Goal: Task Accomplishment & Management: Manage account settings

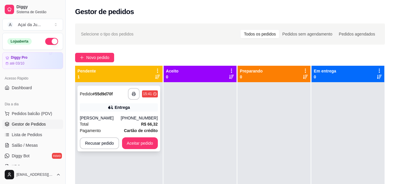
click at [133, 107] on div "Entrega" at bounding box center [119, 107] width 78 height 8
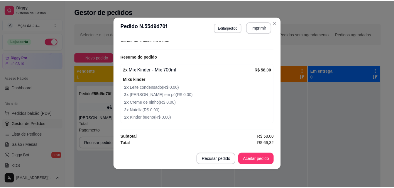
scroll to position [1, 0]
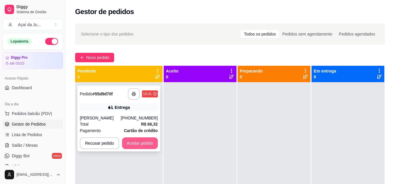
click at [136, 145] on button "Aceitar pedido" at bounding box center [140, 143] width 36 height 12
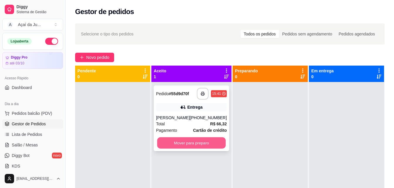
click at [190, 143] on button "Mover para preparo" at bounding box center [191, 143] width 69 height 11
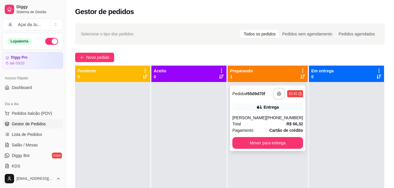
click at [275, 96] on button "button" at bounding box center [279, 94] width 12 height 12
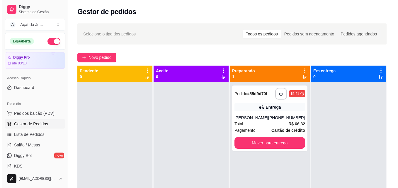
scroll to position [0, 0]
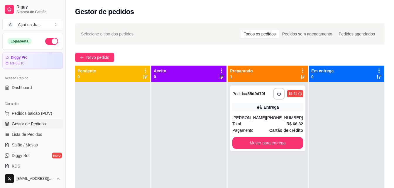
drag, startPoint x: 28, startPoint y: 152, endPoint x: 0, endPoint y: 158, distance: 28.6
drag, startPoint x: 0, startPoint y: 158, endPoint x: 1, endPoint y: 144, distance: 13.9
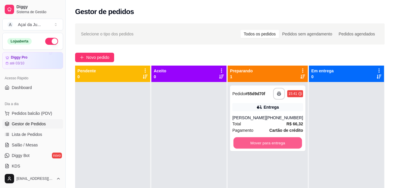
click at [263, 142] on button "Mover para entrega" at bounding box center [267, 143] width 69 height 11
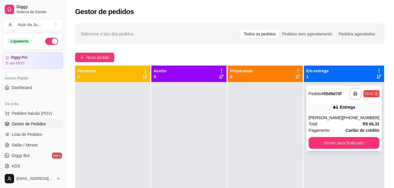
click at [329, 109] on div "Entrega" at bounding box center [344, 107] width 71 height 8
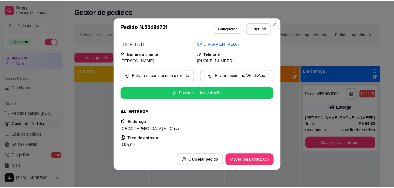
scroll to position [29, 0]
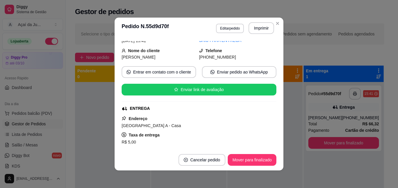
click at [277, 122] on div "feito há 23 minutos Horário do pedido [DATE] 15:41 Status do pedido SAIU PARA E…" at bounding box center [199, 94] width 169 height 111
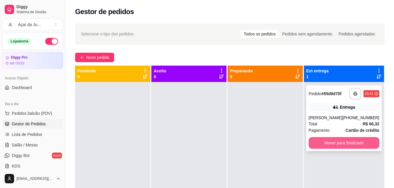
click at [362, 143] on button "Mover para finalizado" at bounding box center [344, 143] width 71 height 12
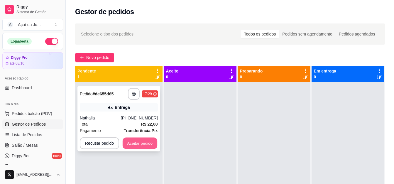
click at [154, 143] on button "Aceitar pedido" at bounding box center [140, 143] width 35 height 11
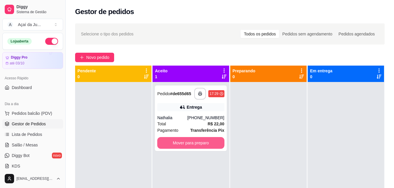
click at [174, 144] on button "Mover para preparo" at bounding box center [190, 143] width 67 height 12
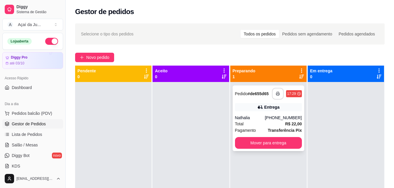
click at [277, 92] on button "button" at bounding box center [278, 94] width 12 height 12
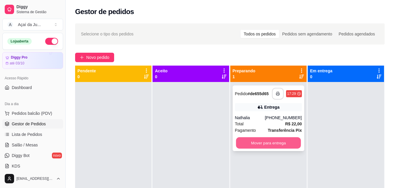
click at [266, 143] on button "Mover para entrega" at bounding box center [268, 143] width 65 height 11
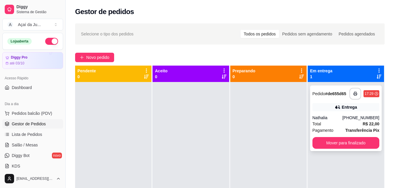
click at [314, 97] on div "**********" at bounding box center [345, 94] width 67 height 12
click at [328, 142] on button "Mover para finalizado" at bounding box center [345, 143] width 67 height 12
